Goal: Transaction & Acquisition: Purchase product/service

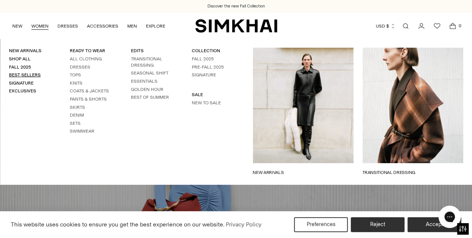
click at [34, 75] on link "Best Sellers" at bounding box center [25, 74] width 32 height 5
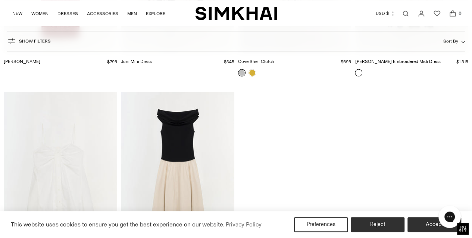
scroll to position [6328, 0]
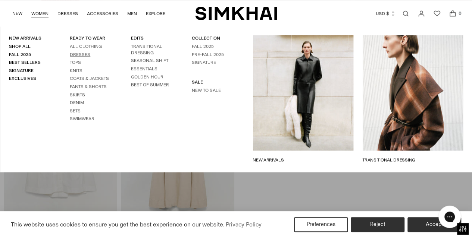
click at [83, 53] on link "Dresses" at bounding box center [80, 54] width 21 height 5
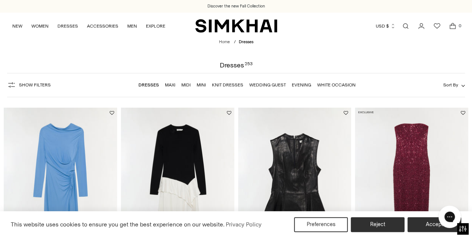
click at [455, 83] on span "Sort By" at bounding box center [450, 84] width 15 height 5
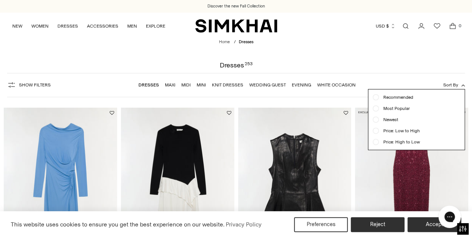
click at [335, 85] on link "White Occasion" at bounding box center [336, 84] width 38 height 5
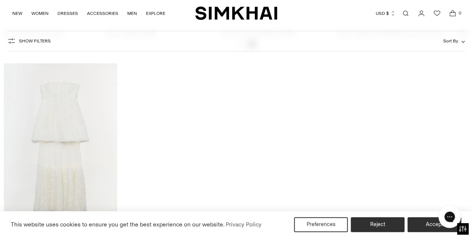
scroll to position [2788, 0]
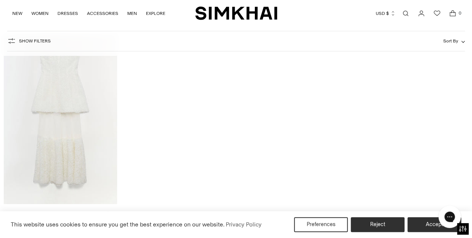
click at [0, 0] on img "Marella Dress" at bounding box center [0, 0] width 0 height 0
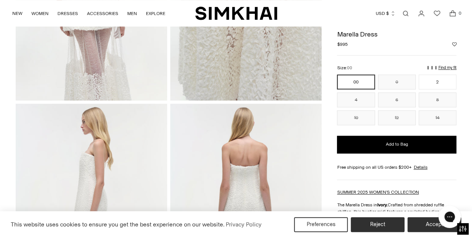
scroll to position [410, 0]
click at [9, 132] on div "Home / White Dresses / Marella Dress Marella Dress Regular price $995 Unit pric…" at bounding box center [236, 102] width 472 height 917
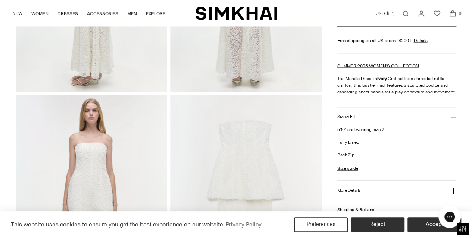
scroll to position [650, 0]
